Goal: Transaction & Acquisition: Book appointment/travel/reservation

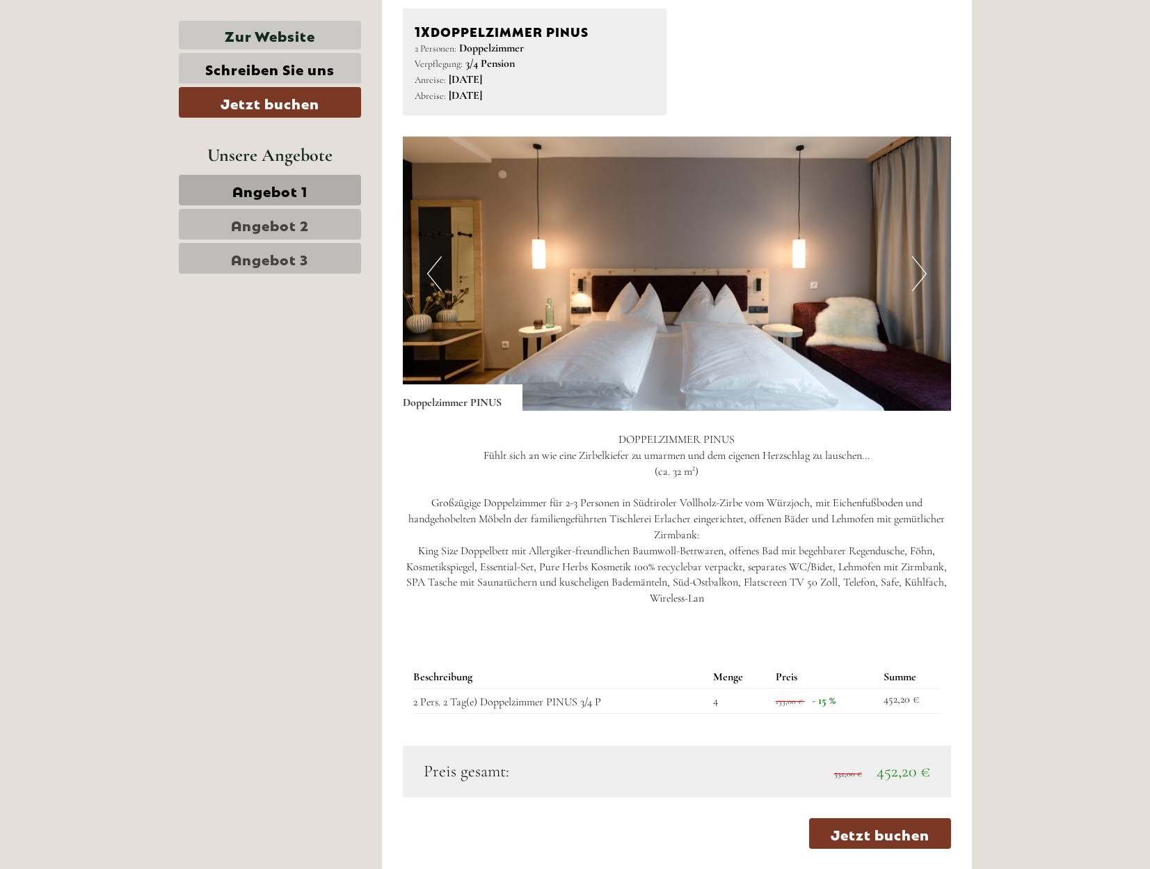
scroll to position [1044, 0]
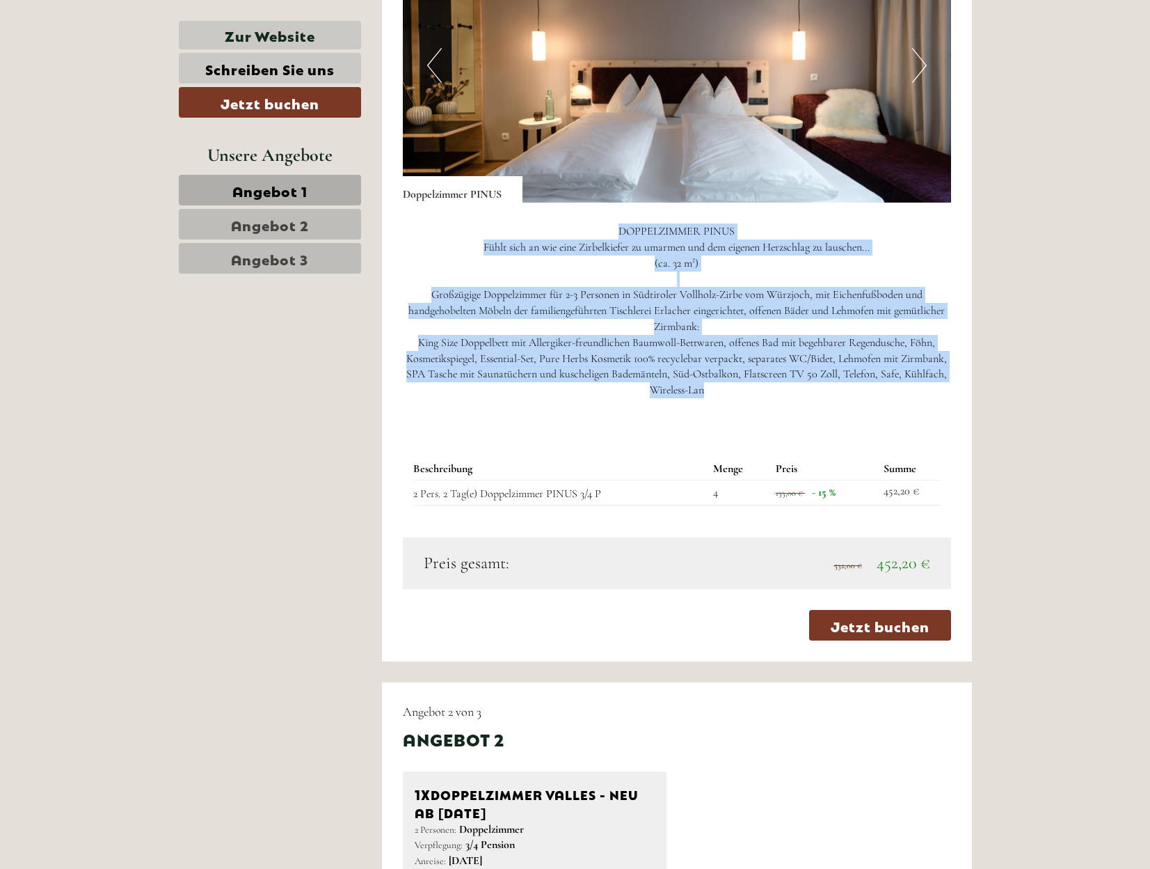
drag, startPoint x: 735, startPoint y: 396, endPoint x: 619, endPoint y: 228, distance: 204.0
click at [619, 228] on p "DOPPELZIMMER PINUS Fühlt sich an wie eine Zirbelkiefer zu umarmen und dem eigen…" at bounding box center [677, 310] width 548 height 175
drag, startPoint x: 619, startPoint y: 228, endPoint x: 716, endPoint y: 396, distance: 194.0
click at [716, 396] on p "DOPPELZIMMER PINUS Fühlt sich an wie eine Zirbelkiefer zu umarmen und dem eigen…" at bounding box center [677, 310] width 548 height 175
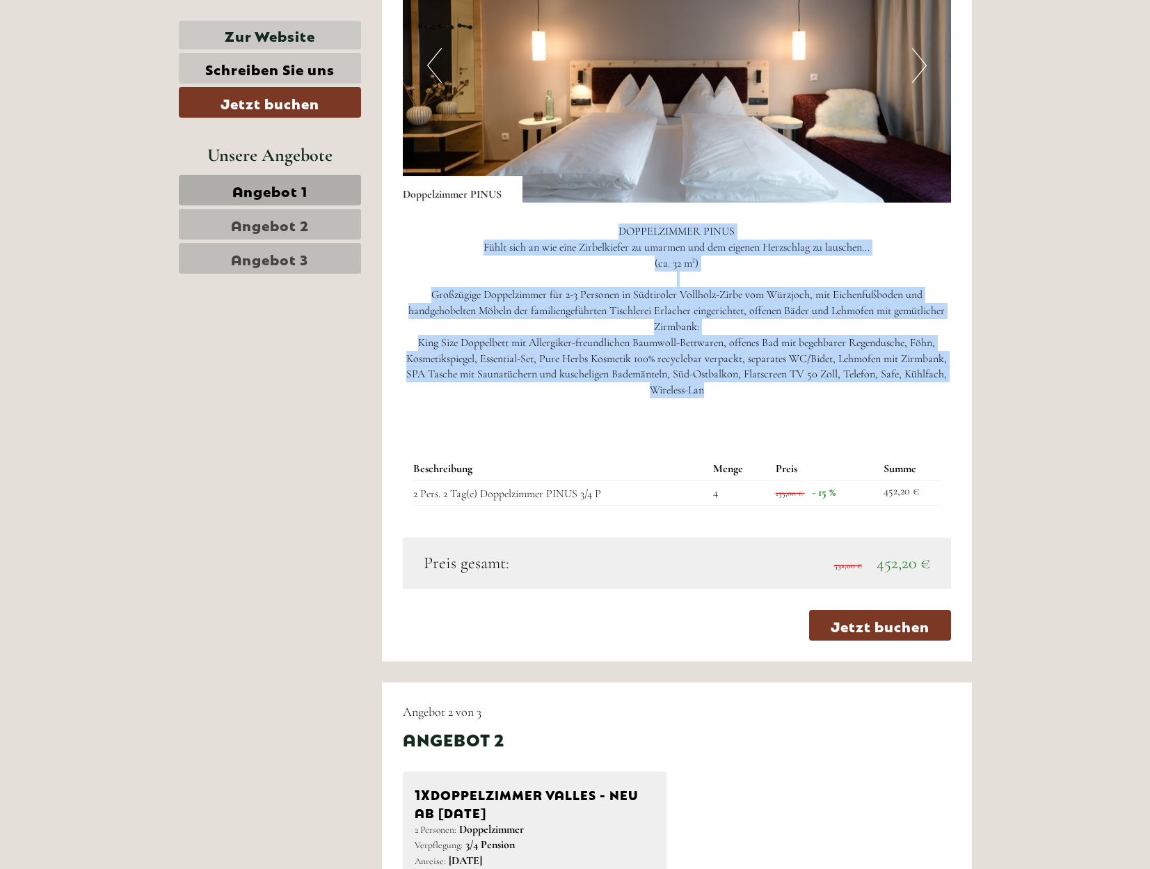
click at [716, 396] on p "DOPPELZIMMER PINUS Fühlt sich an wie eine Zirbelkiefer zu umarmen und dem eigen…" at bounding box center [677, 310] width 548 height 175
drag, startPoint x: 715, startPoint y: 390, endPoint x: 615, endPoint y: 221, distance: 196.6
click at [615, 221] on div "DOPPELZIMMER PINUS Fühlt sich an wie eine Zirbelkiefer zu umarmen und dem eigen…" at bounding box center [677, 314] width 548 height 223
drag, startPoint x: 615, startPoint y: 221, endPoint x: 719, endPoint y: 388, distance: 196.6
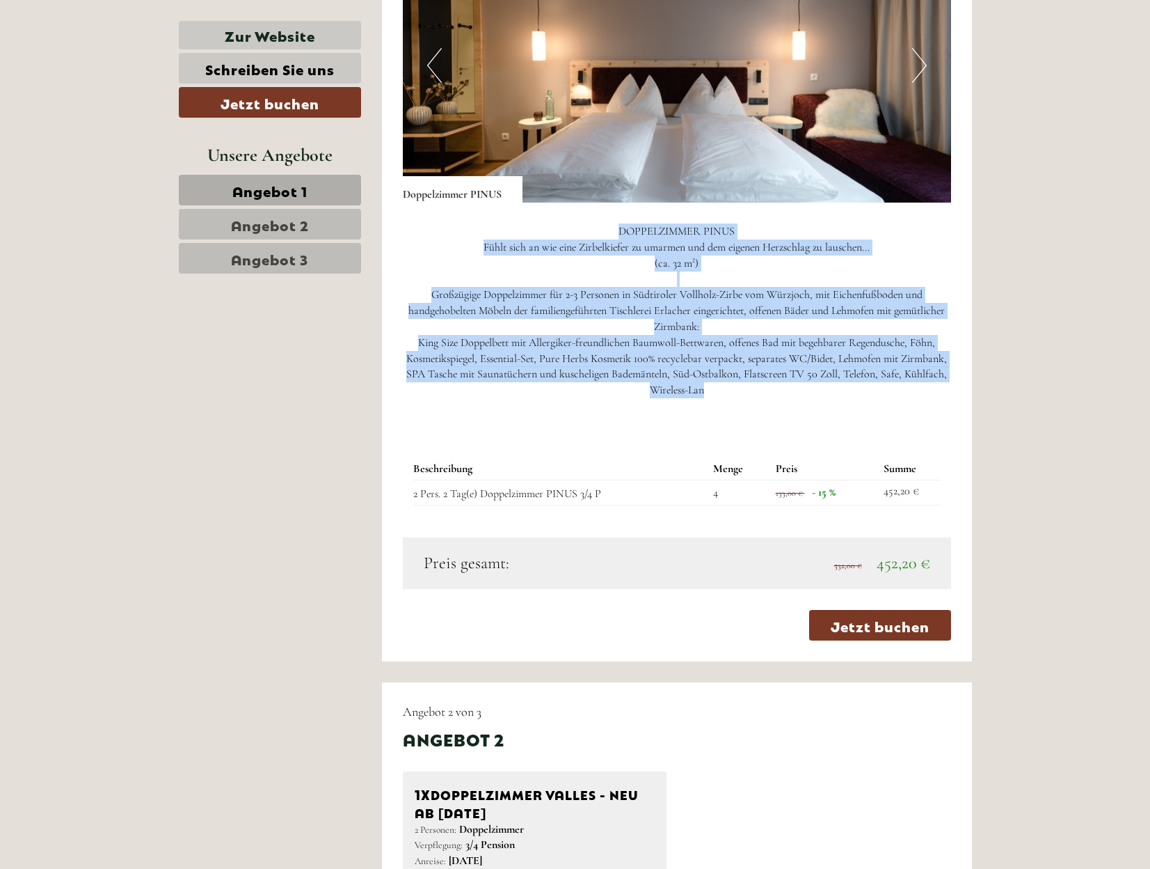
click at [719, 388] on div "DOPPELZIMMER PINUS Fühlt sich an wie eine Zirbelkiefer zu umarmen und dem eigen…" at bounding box center [677, 314] width 548 height 223
click at [719, 388] on p "DOPPELZIMMER PINUS Fühlt sich an wie eine Zirbelkiefer zu umarmen und dem eigen…" at bounding box center [677, 310] width 548 height 175
drag, startPoint x: 718, startPoint y: 392, endPoint x: 600, endPoint y: 226, distance: 203.5
click at [600, 226] on p "DOPPELZIMMER PINUS Fühlt sich an wie eine Zirbelkiefer zu umarmen und dem eigen…" at bounding box center [677, 310] width 548 height 175
click at [621, 243] on p "DOPPELZIMMER PINUS Fühlt sich an wie eine Zirbelkiefer zu umarmen und dem eigen…" at bounding box center [677, 310] width 548 height 175
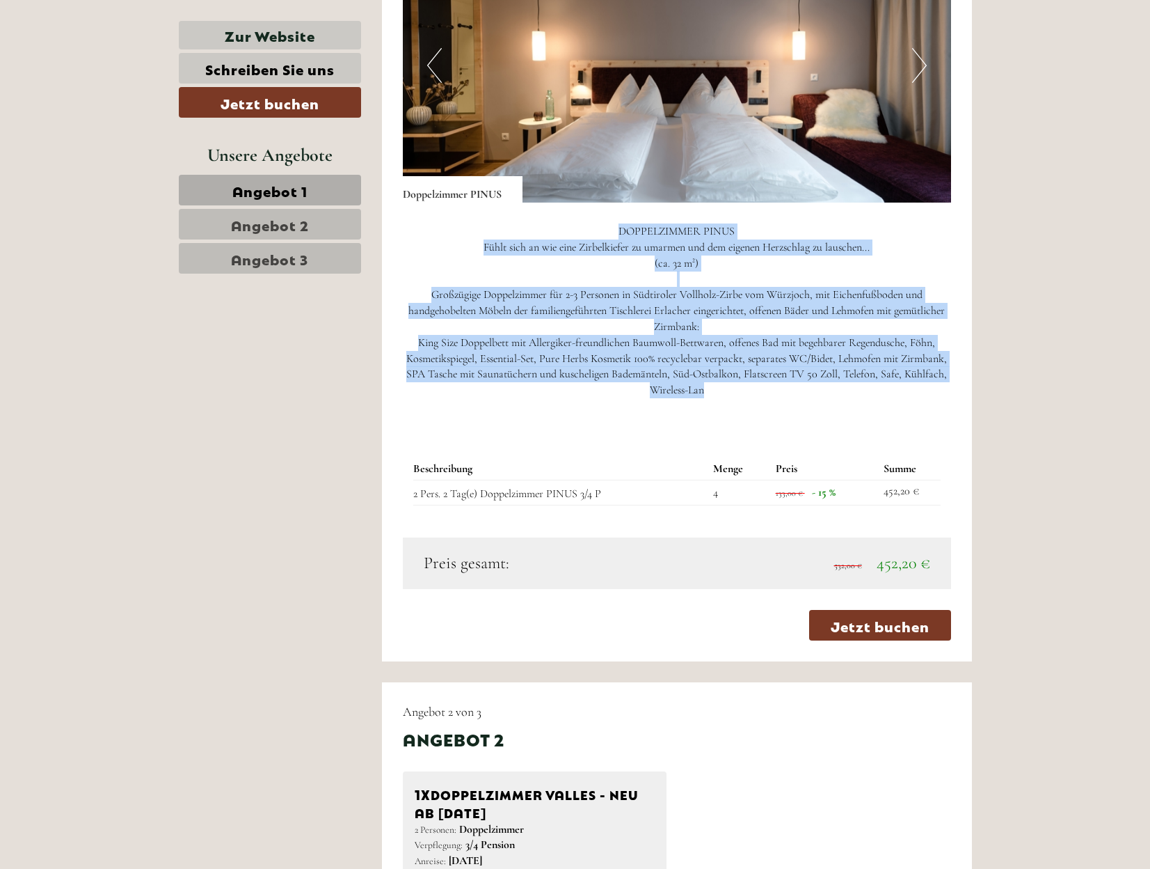
drag, startPoint x: 616, startPoint y: 231, endPoint x: 756, endPoint y: 403, distance: 222.1
click at [756, 403] on div "DOPPELZIMMER PINUS Fühlt sich an wie eine Zirbelkiefer zu umarmen und dem eigen…" at bounding box center [677, 314] width 548 height 223
drag, startPoint x: 743, startPoint y: 399, endPoint x: 617, endPoint y: 220, distance: 219.7
click at [617, 220] on div "DOPPELZIMMER PINUS Fühlt sich an wie eine Zirbelkiefer zu umarmen und dem eigen…" at bounding box center [677, 314] width 548 height 223
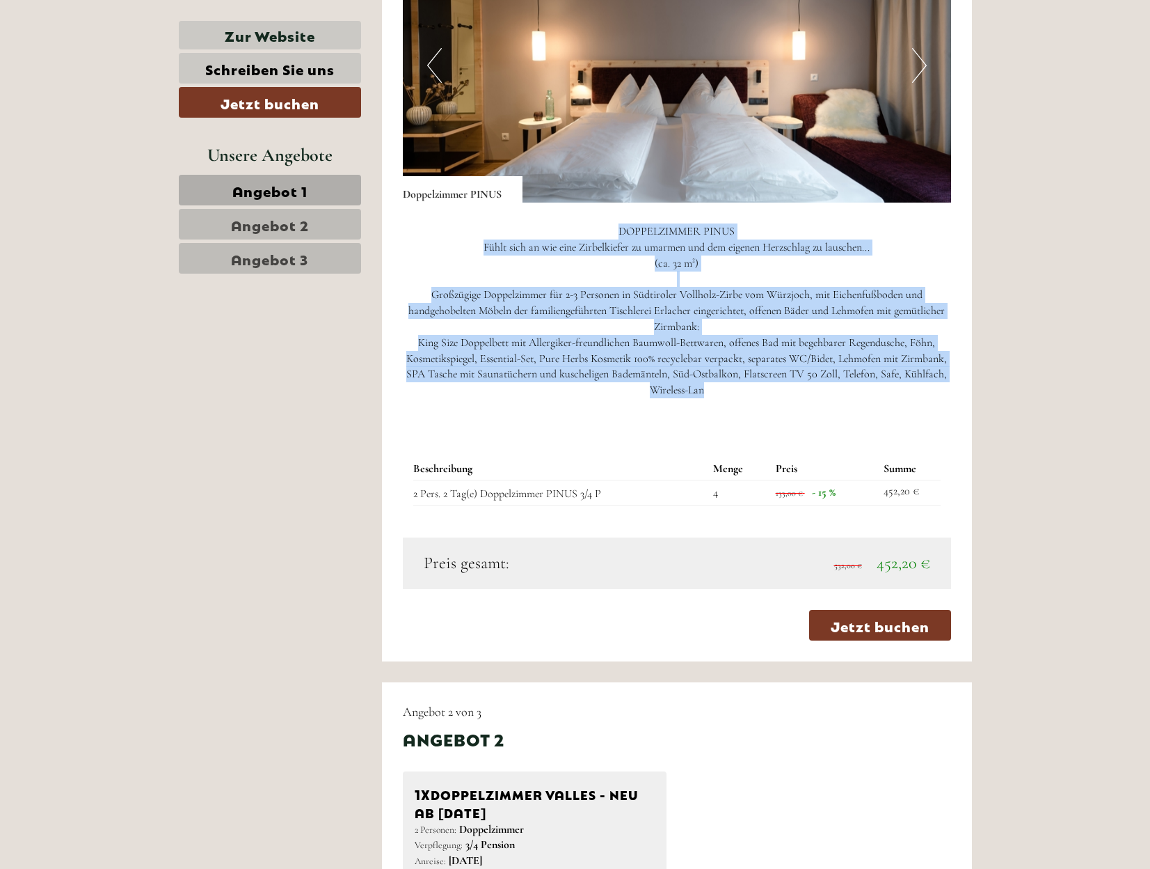
click at [617, 220] on div "DOPPELZIMMER PINUS Fühlt sich an wie eine Zirbelkiefer zu umarmen und dem eigen…" at bounding box center [677, 314] width 548 height 223
drag, startPoint x: 617, startPoint y: 220, endPoint x: 750, endPoint y: 397, distance: 221.7
click at [750, 397] on div "DOPPELZIMMER PINUS Fühlt sich an wie eine Zirbelkiefer zu umarmen und dem eigen…" at bounding box center [677, 314] width 548 height 223
click at [750, 397] on p "DOPPELZIMMER PINUS Fühlt sich an wie eine Zirbelkiefer zu umarmen und dem eigen…" at bounding box center [677, 310] width 548 height 175
drag, startPoint x: 750, startPoint y: 397, endPoint x: 647, endPoint y: 228, distance: 198.6
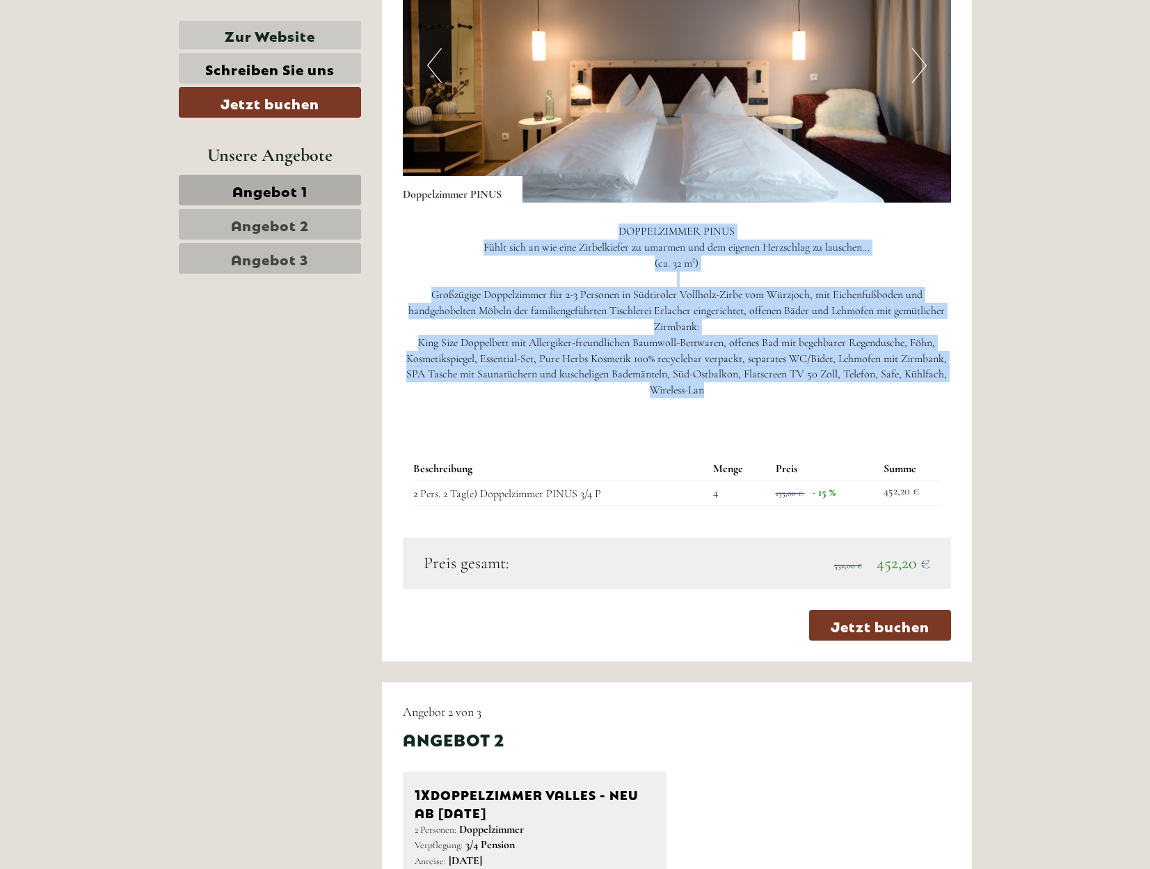
click at [647, 228] on p "DOPPELZIMMER PINUS Fühlt sich an wie eine Zirbelkiefer zu umarmen und dem eigen…" at bounding box center [677, 310] width 548 height 175
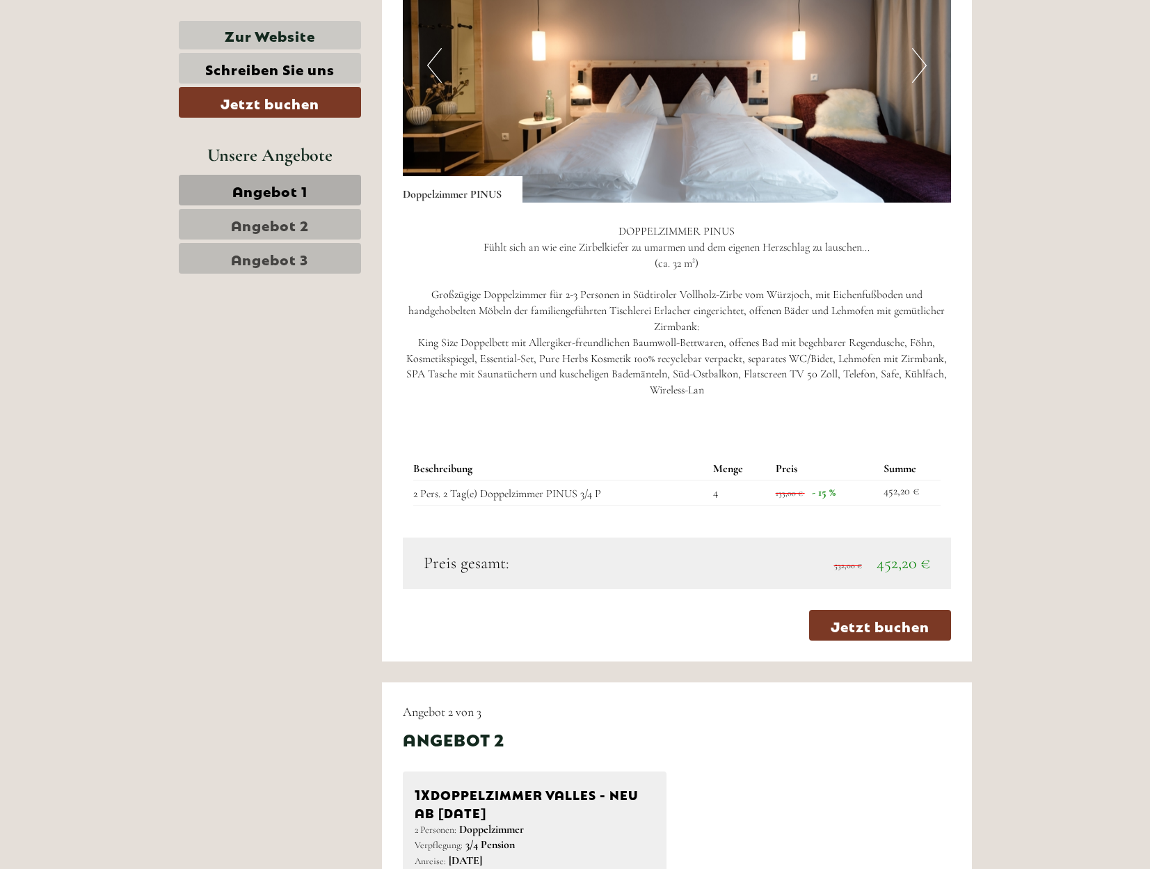
click at [608, 226] on p "DOPPELZIMMER PINUS Fühlt sich an wie eine Zirbelkiefer zu umarmen und dem eigen…" at bounding box center [677, 310] width 548 height 175
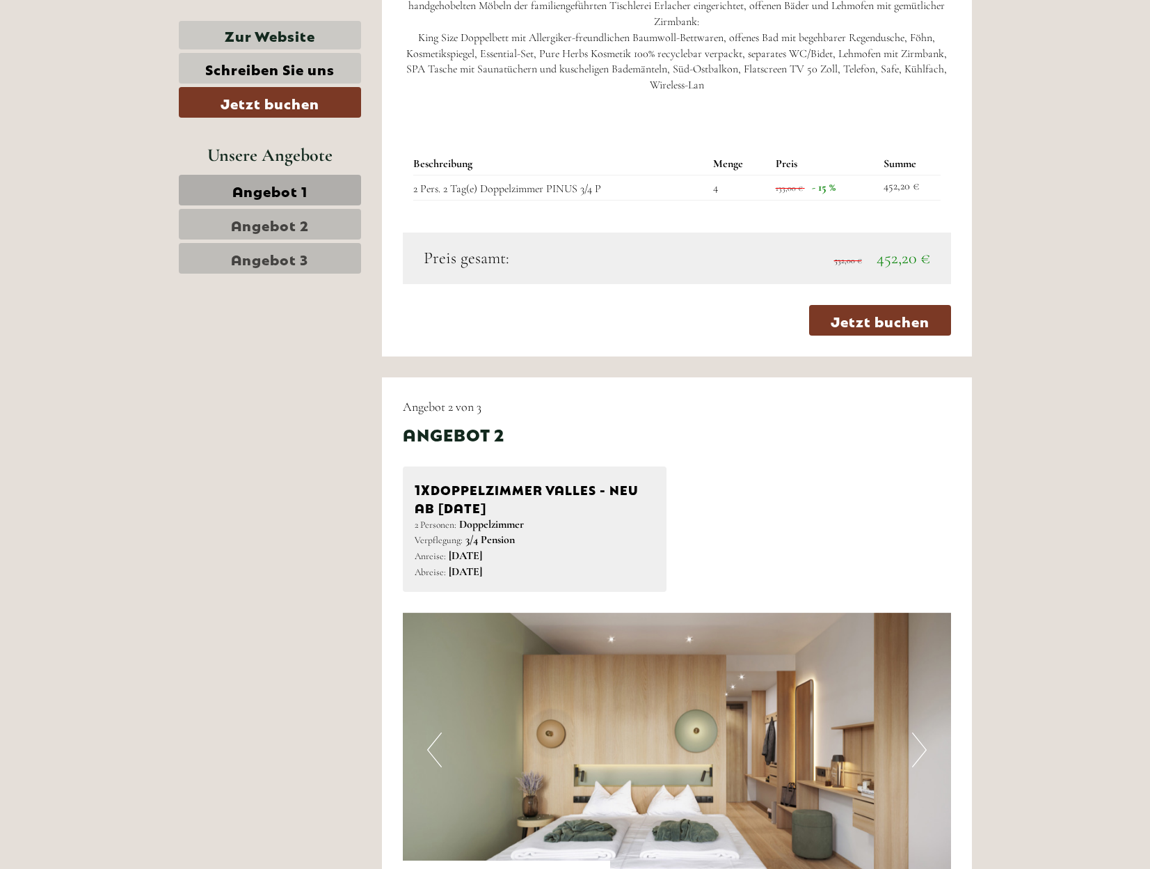
scroll to position [1653, 0]
